Goal: Task Accomplishment & Management: Use online tool/utility

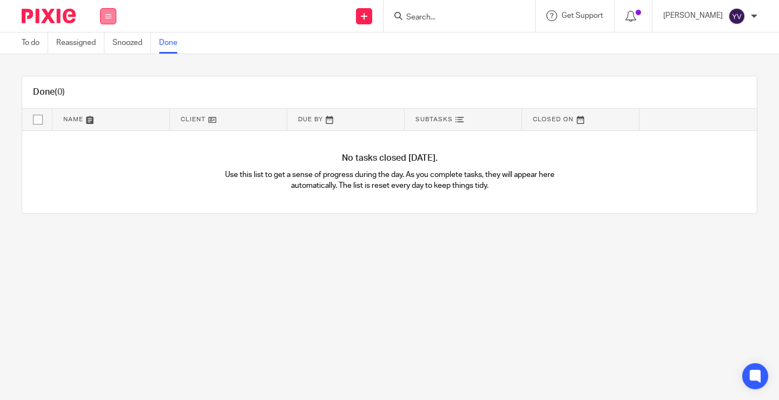
click at [107, 16] on icon at bounding box center [108, 16] width 6 height 6
click at [103, 48] on link "Work" at bounding box center [103, 50] width 19 height 8
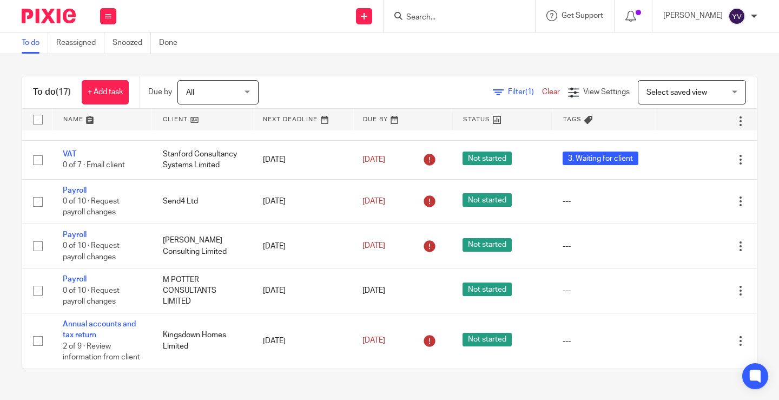
scroll to position [533, 0]
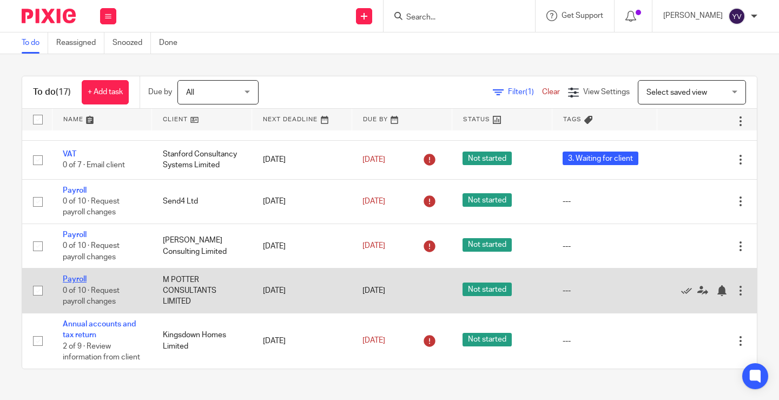
click at [74, 275] on link "Payroll" at bounding box center [75, 279] width 24 height 8
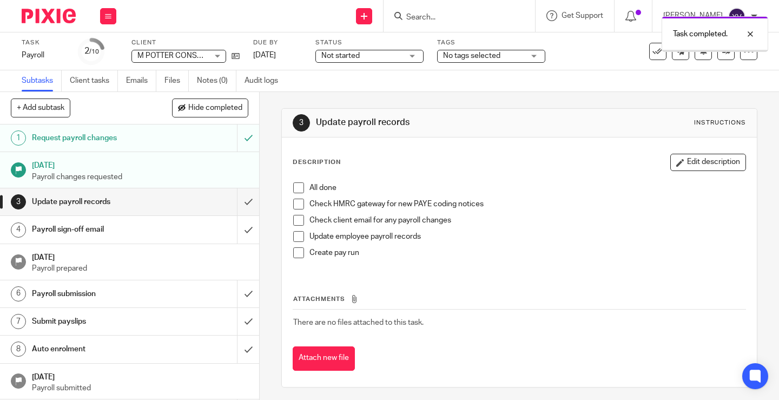
click at [294, 186] on span at bounding box center [298, 187] width 11 height 11
click at [295, 202] on span at bounding box center [298, 203] width 11 height 11
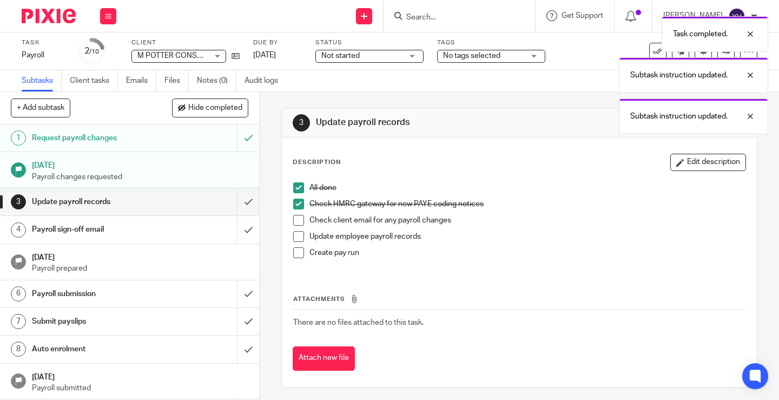
drag, startPoint x: 294, startPoint y: 220, endPoint x: 295, endPoint y: 228, distance: 8.2
click at [295, 221] on span at bounding box center [298, 220] width 11 height 11
click at [298, 234] on span at bounding box center [298, 236] width 11 height 11
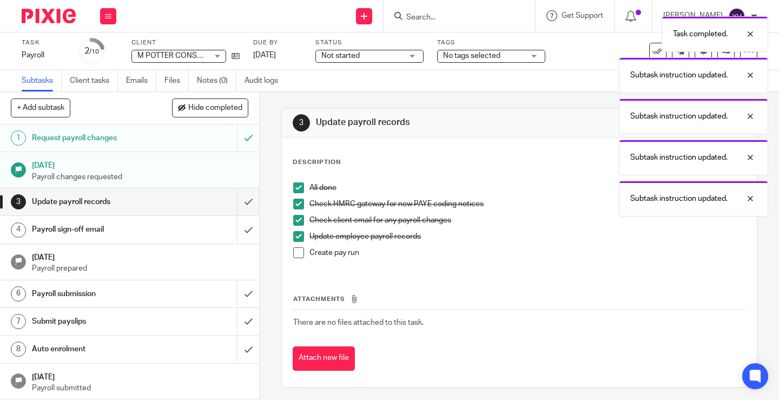
click at [294, 255] on span at bounding box center [298, 252] width 11 height 11
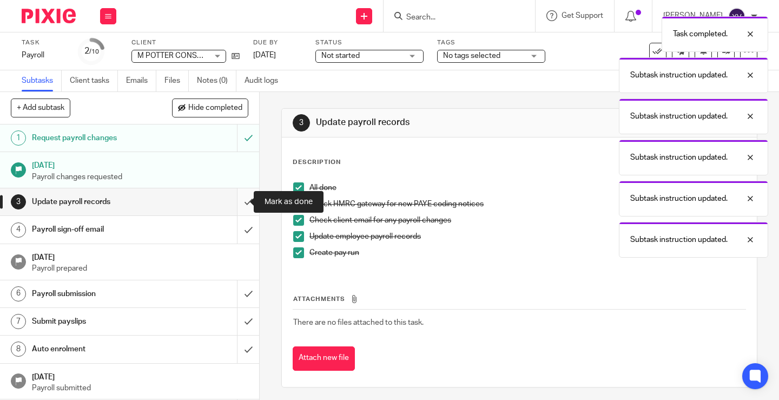
click at [235, 202] on input "submit" at bounding box center [129, 201] width 259 height 27
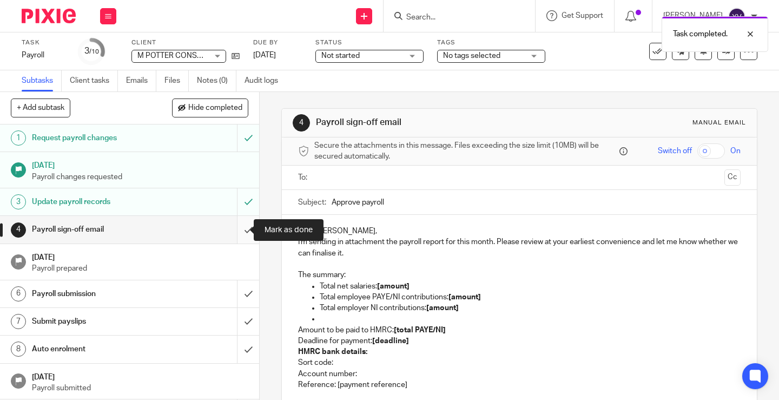
click at [235, 228] on input "submit" at bounding box center [129, 229] width 259 height 27
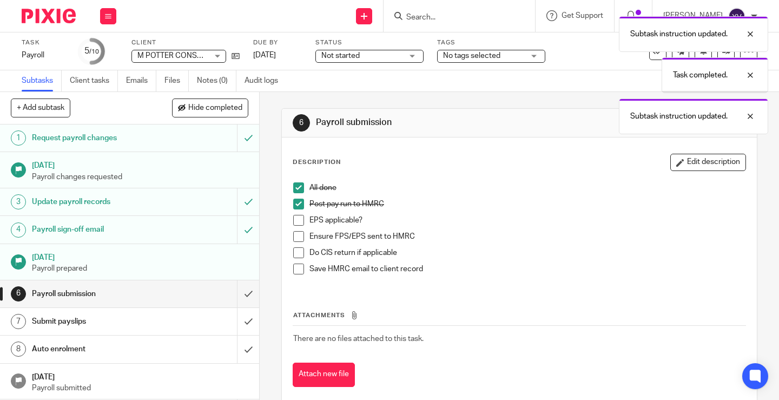
click at [293, 222] on span at bounding box center [298, 220] width 11 height 11
click at [294, 235] on span at bounding box center [298, 236] width 11 height 11
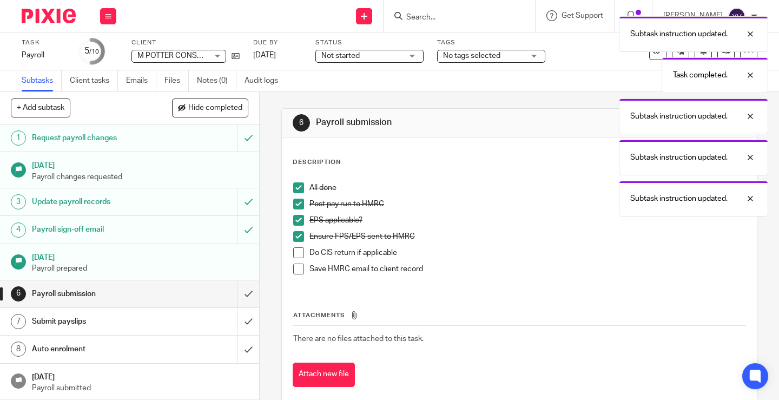
click at [294, 251] on span at bounding box center [298, 252] width 11 height 11
click at [294, 268] on span at bounding box center [298, 268] width 11 height 11
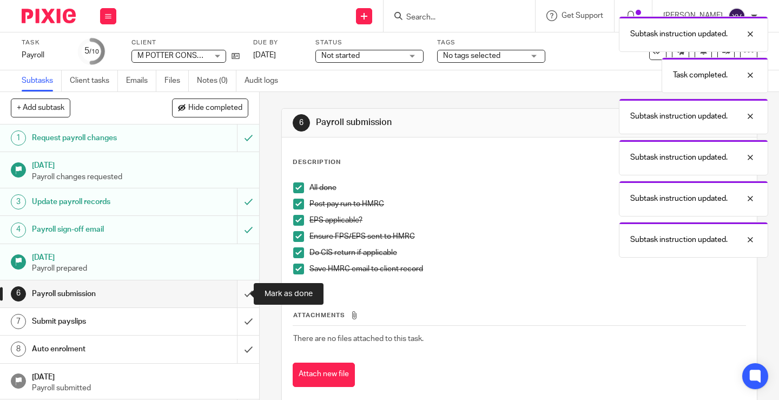
click at [238, 289] on input "submit" at bounding box center [129, 293] width 259 height 27
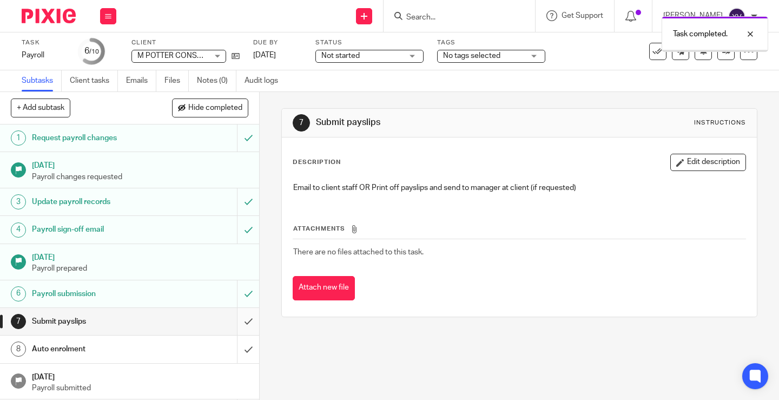
scroll to position [38, 0]
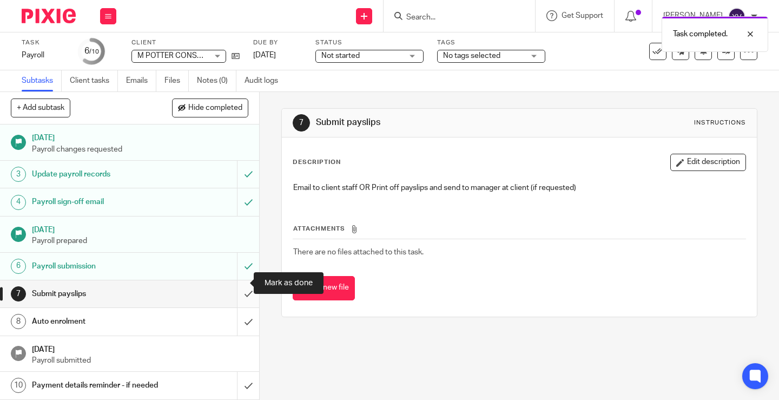
click at [238, 283] on input "submit" at bounding box center [129, 293] width 259 height 27
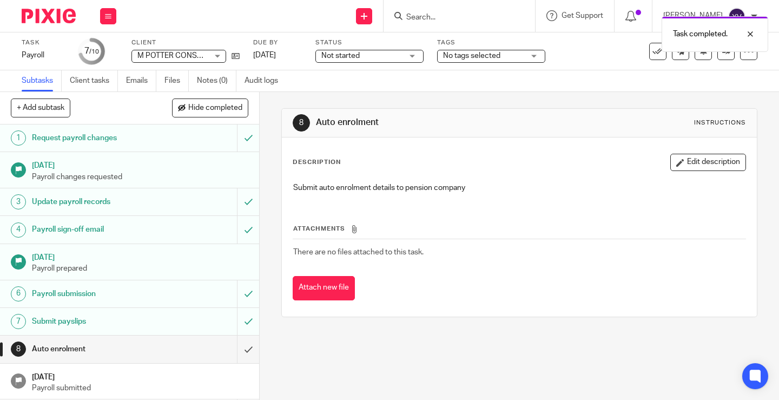
scroll to position [38, 0]
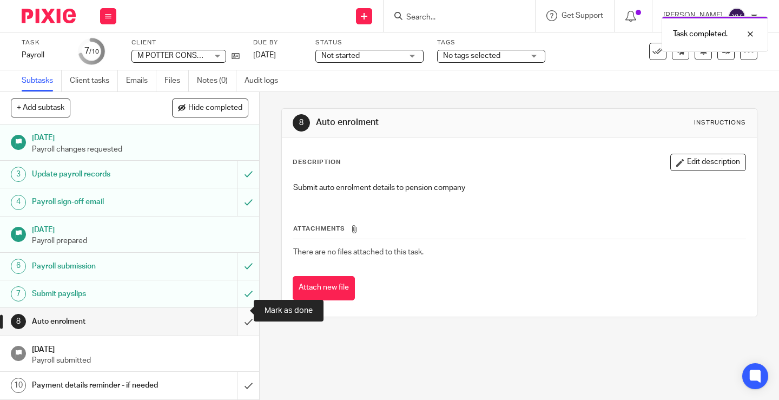
click at [240, 310] on input "submit" at bounding box center [129, 321] width 259 height 27
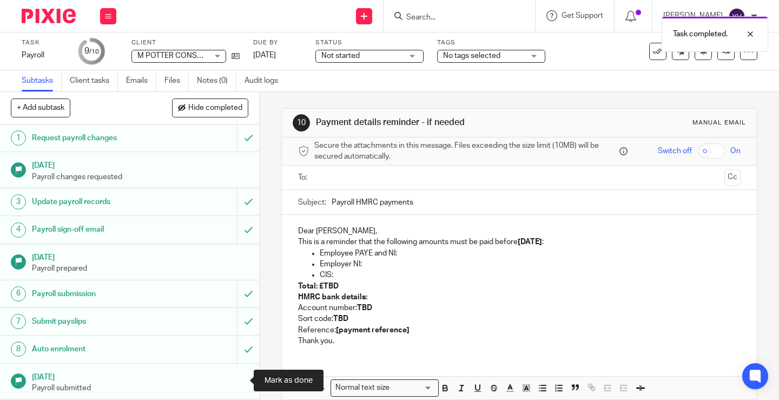
scroll to position [38, 0]
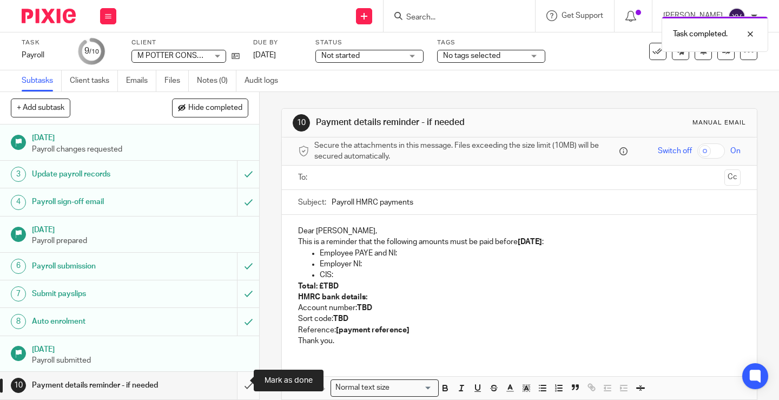
click at [238, 378] on input "submit" at bounding box center [129, 384] width 259 height 27
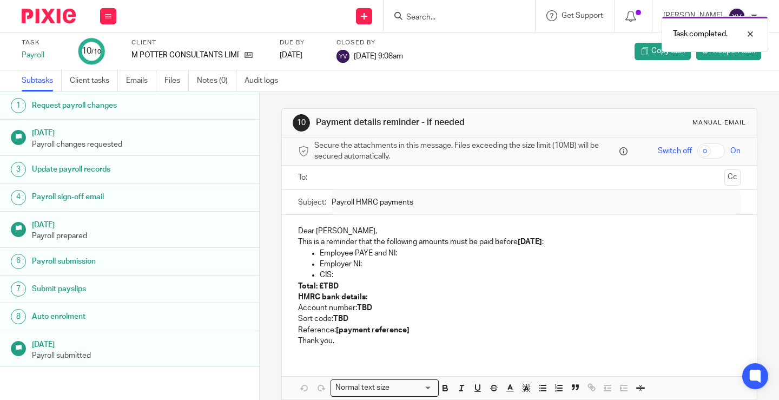
scroll to position [28, 0]
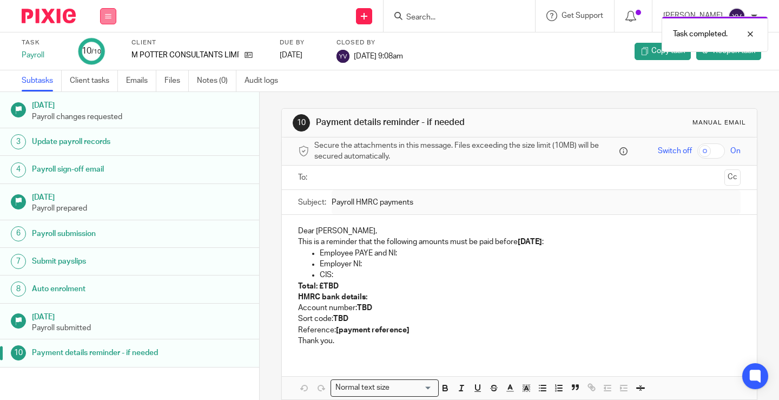
click at [107, 18] on icon at bounding box center [108, 16] width 6 height 6
click at [105, 48] on link "Work" at bounding box center [103, 50] width 19 height 8
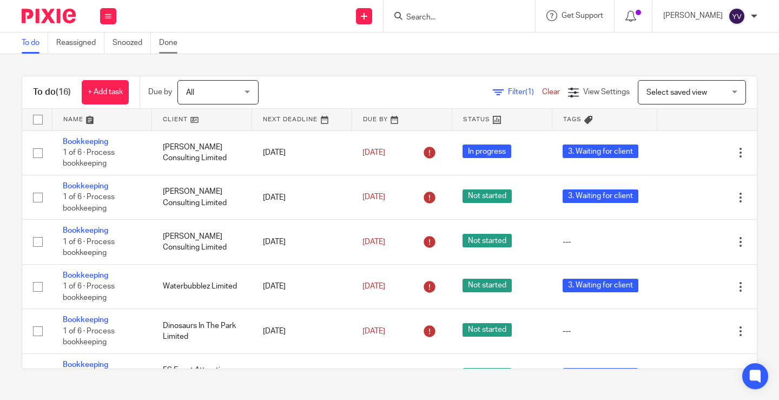
click at [169, 43] on link "Done" at bounding box center [172, 42] width 26 height 21
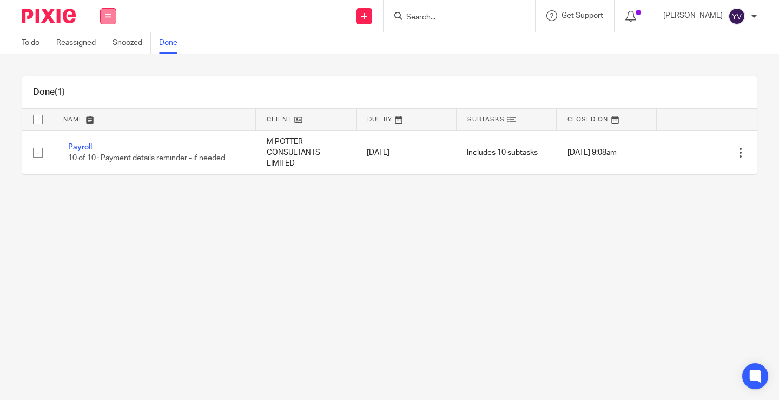
click at [109, 22] on button at bounding box center [108, 16] width 16 height 16
click at [105, 49] on link "Work" at bounding box center [103, 50] width 19 height 8
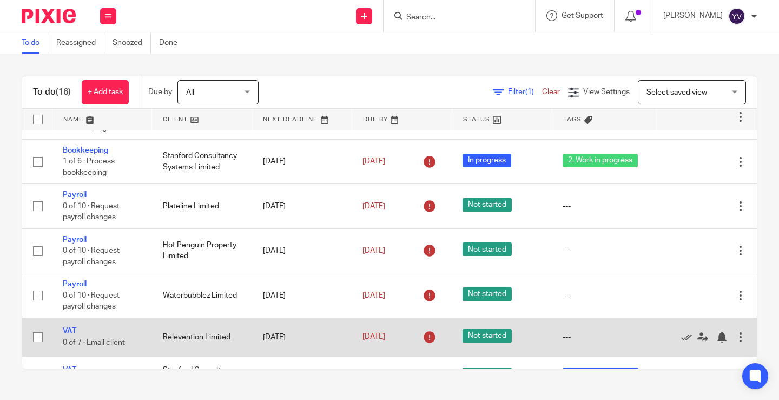
scroll to position [434, 0]
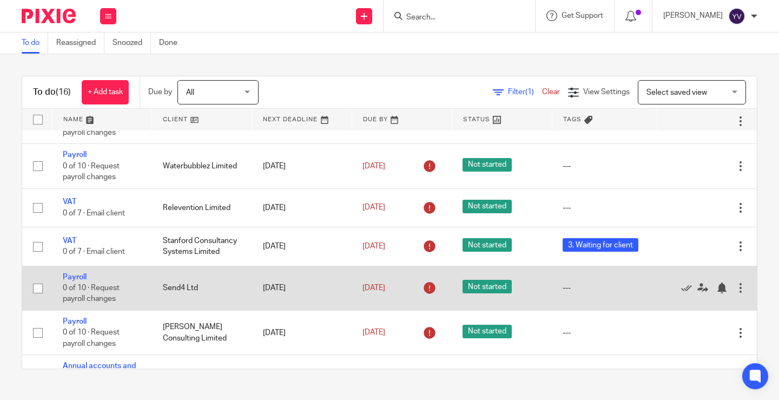
scroll to position [434, 0]
